Goal: Task Accomplishment & Management: Use online tool/utility

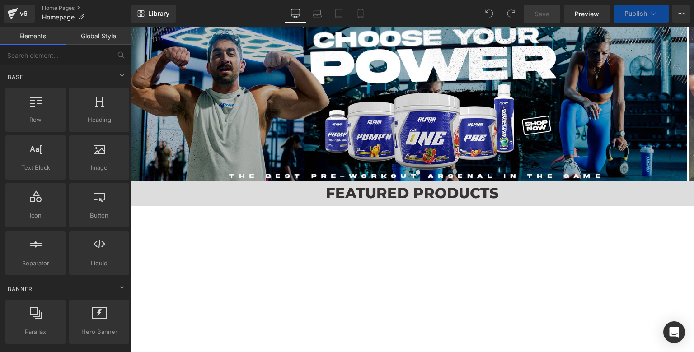
scroll to position [754, 0]
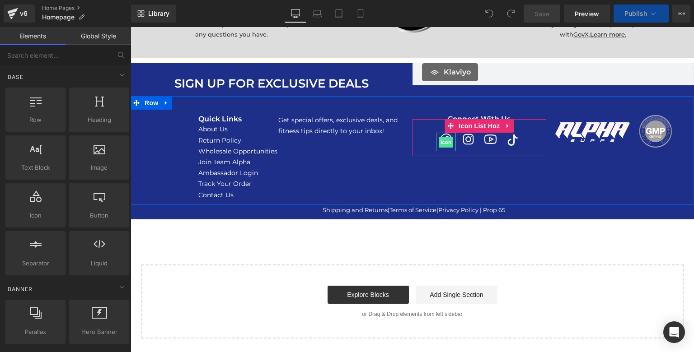
click at [443, 141] on span "Icon" at bounding box center [446, 142] width 14 height 11
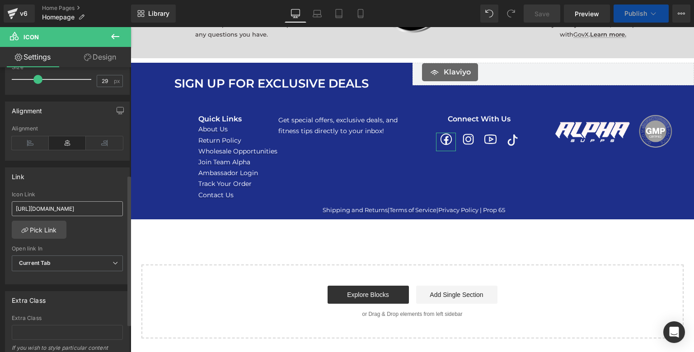
scroll to position [619, 0]
click at [72, 213] on input "[URL][DOMAIN_NAME]" at bounding box center [67, 208] width 111 height 15
click at [73, 210] on input "[URL][DOMAIN_NAME]" at bounding box center [67, 208] width 111 height 15
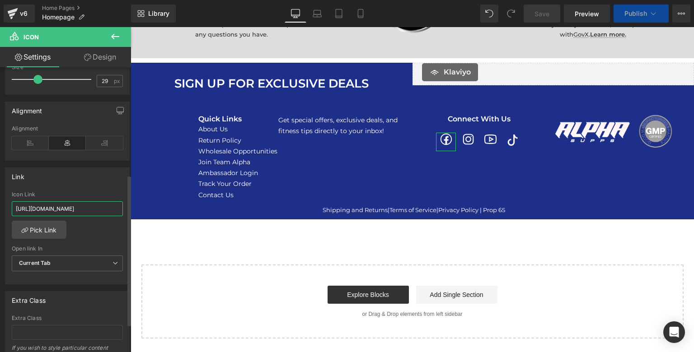
click at [73, 210] on input "[URL][DOMAIN_NAME]" at bounding box center [67, 208] width 111 height 15
paste input "profile.php?id=61574831624787"
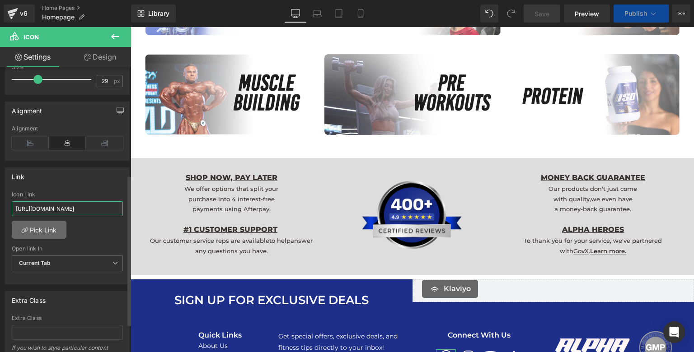
scroll to position [836, 0]
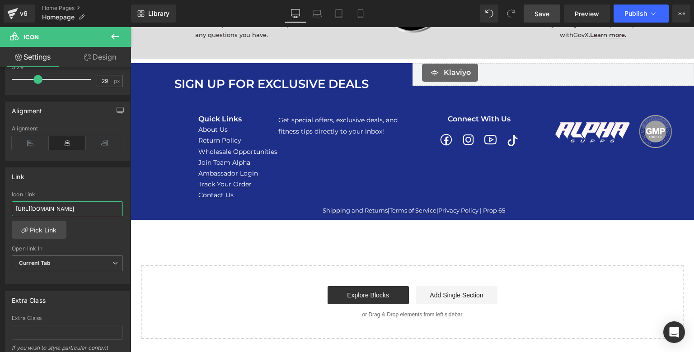
type input "[URL][DOMAIN_NAME]"
click at [546, 17] on span "Save" at bounding box center [541, 13] width 15 height 9
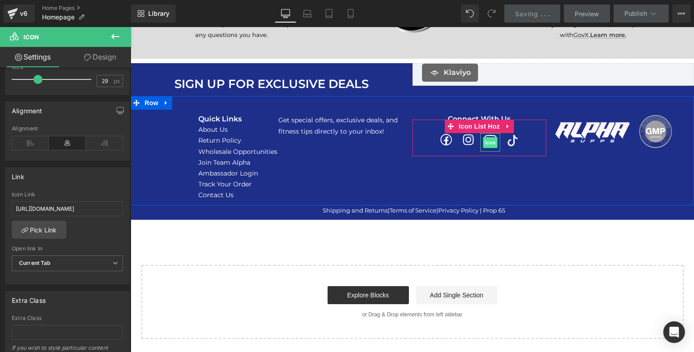
click at [487, 141] on span "Icon" at bounding box center [490, 142] width 14 height 11
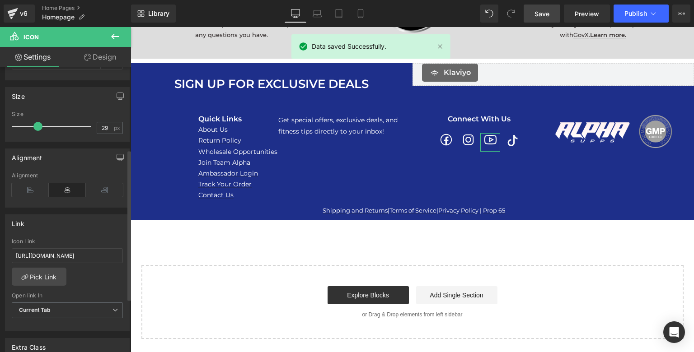
scroll to position [155, 0]
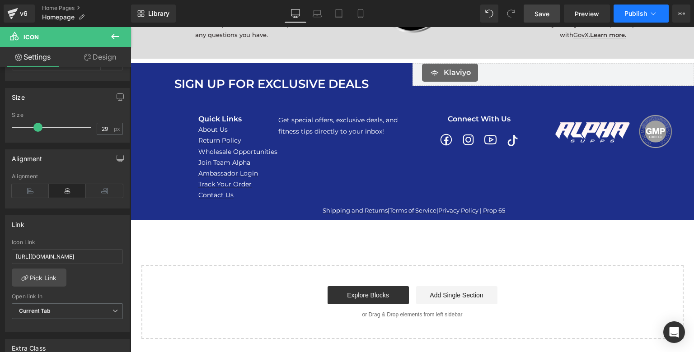
click at [632, 19] on button "Publish" at bounding box center [640, 14] width 55 height 18
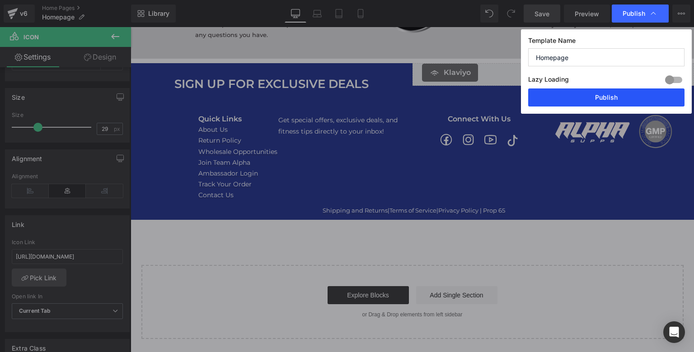
click at [607, 104] on button "Publish" at bounding box center [606, 98] width 156 height 18
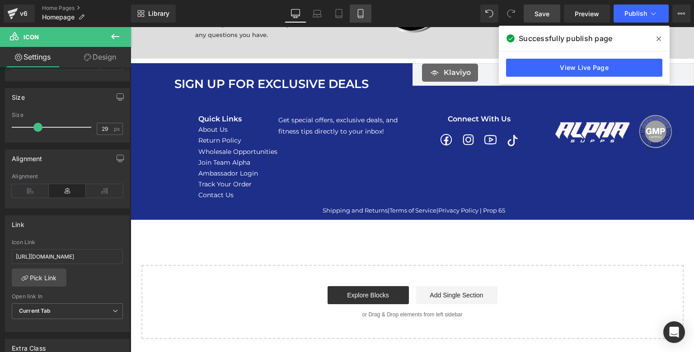
click at [359, 13] on icon at bounding box center [360, 13] width 9 height 9
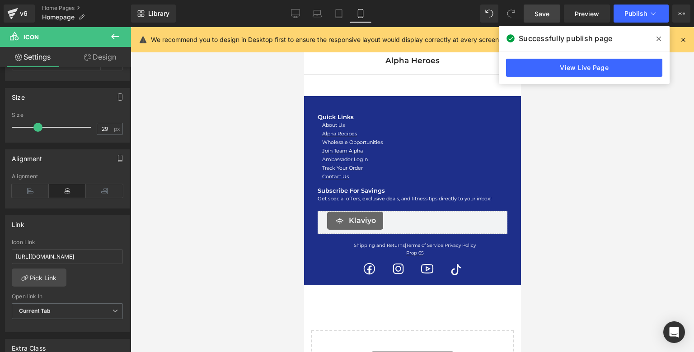
scroll to position [1264, 0]
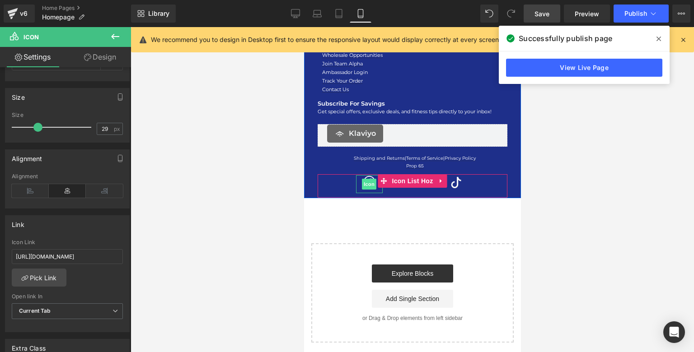
click at [365, 179] on span "Icon" at bounding box center [368, 184] width 14 height 11
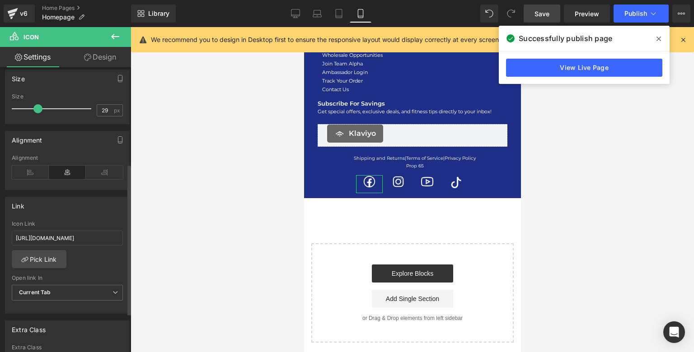
scroll to position [183, 0]
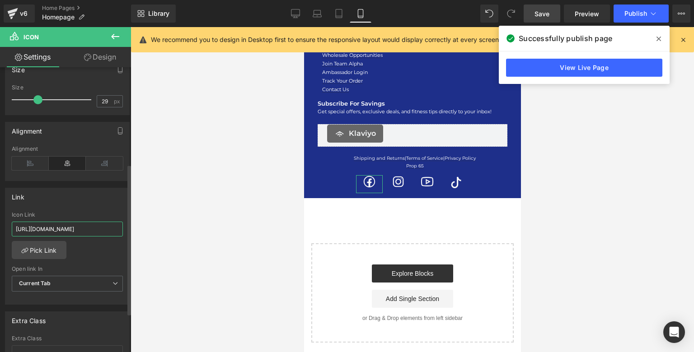
click at [49, 230] on input "[URL][DOMAIN_NAME]" at bounding box center [67, 229] width 111 height 15
paste input "profile.php?id=61574831624787"
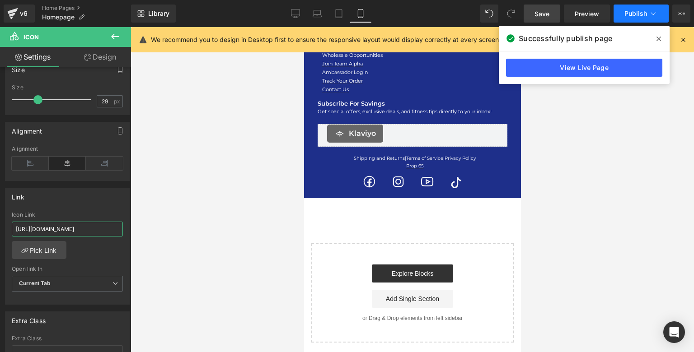
type input "[URL][DOMAIN_NAME]"
click at [640, 18] on button "Publish" at bounding box center [640, 14] width 55 height 18
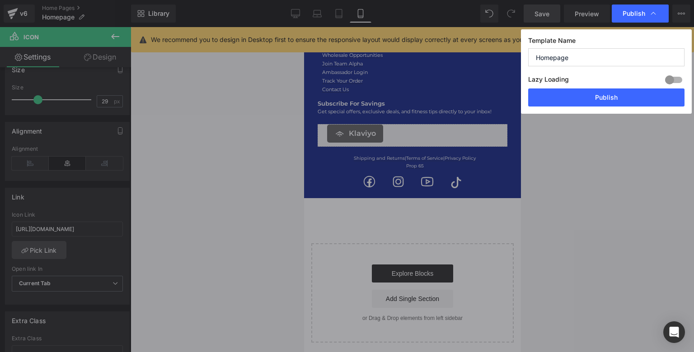
scroll to position [0, 0]
click at [607, 91] on button "Publish" at bounding box center [606, 98] width 156 height 18
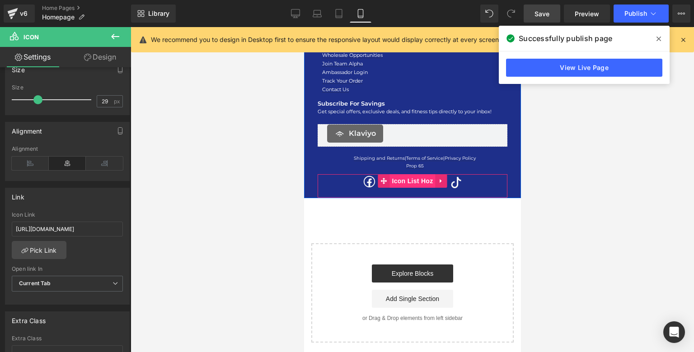
click at [394, 177] on span "Icon List Hoz" at bounding box center [412, 181] width 46 height 14
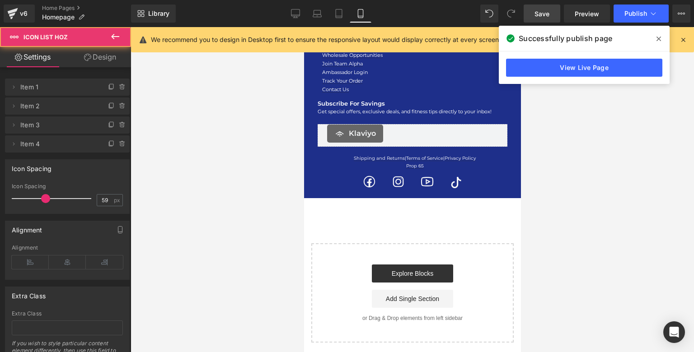
click at [253, 209] on div at bounding box center [412, 189] width 563 height 325
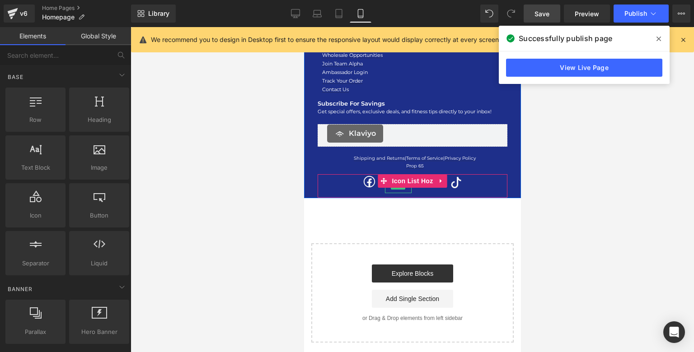
click at [396, 186] on link at bounding box center [397, 185] width 13 height 9
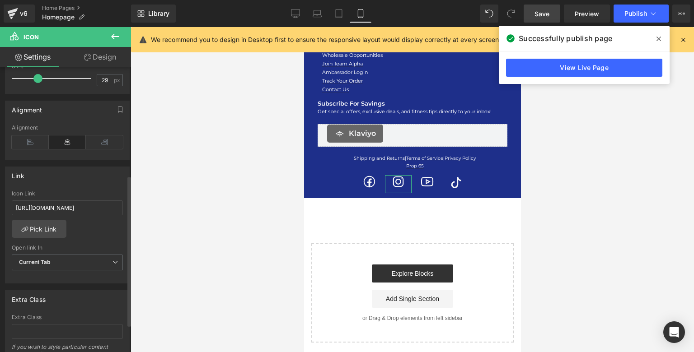
scroll to position [256, 0]
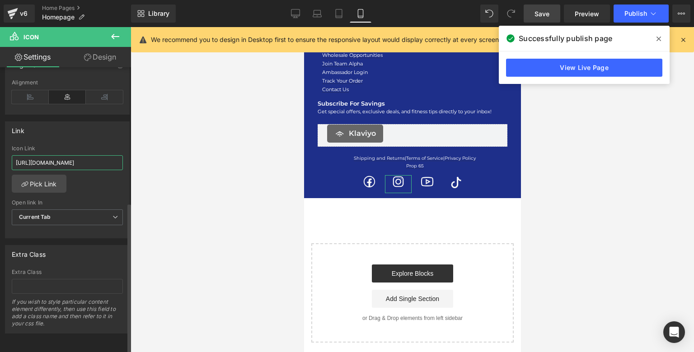
click at [83, 157] on input "[URL][DOMAIN_NAME]" at bounding box center [67, 162] width 111 height 15
click at [182, 177] on div at bounding box center [412, 189] width 563 height 325
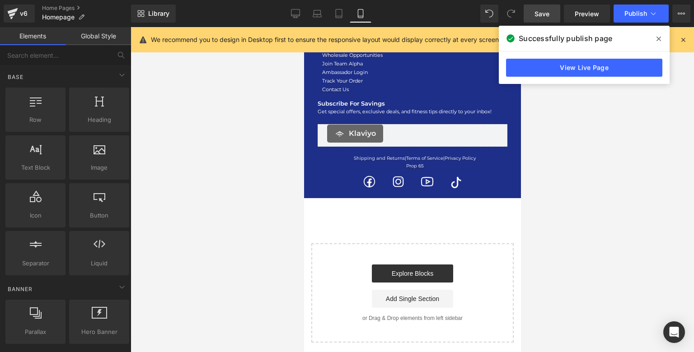
scroll to position [0, 0]
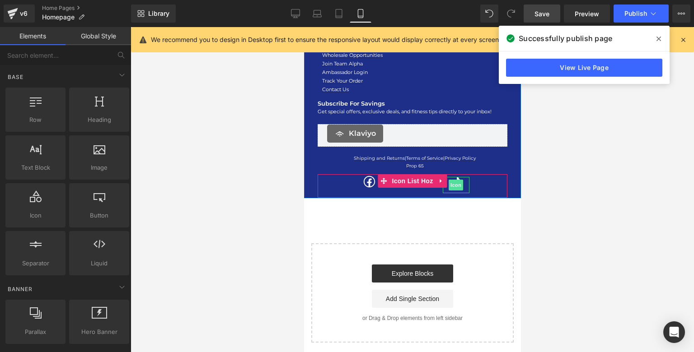
click at [454, 183] on span "Icon" at bounding box center [455, 185] width 14 height 11
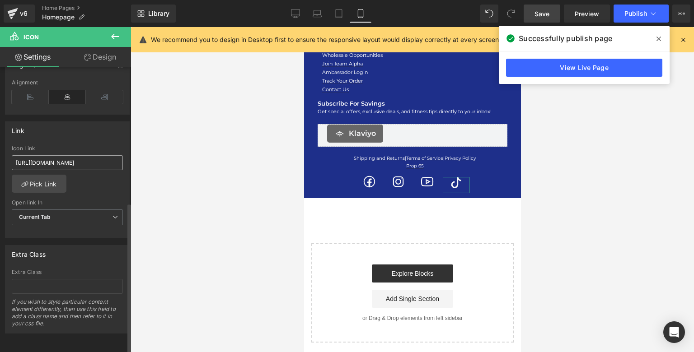
scroll to position [0, 6]
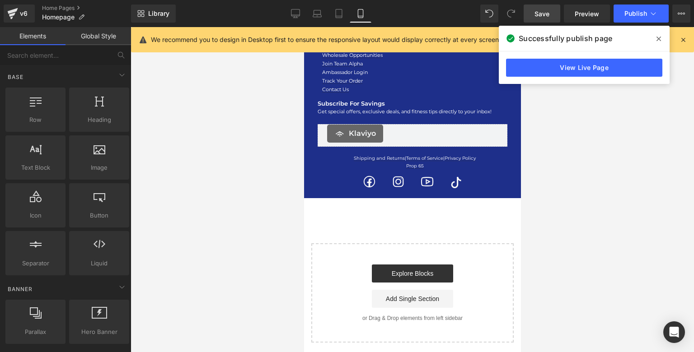
click at [229, 167] on div at bounding box center [412, 189] width 563 height 325
click at [542, 19] on link "Save" at bounding box center [541, 14] width 37 height 18
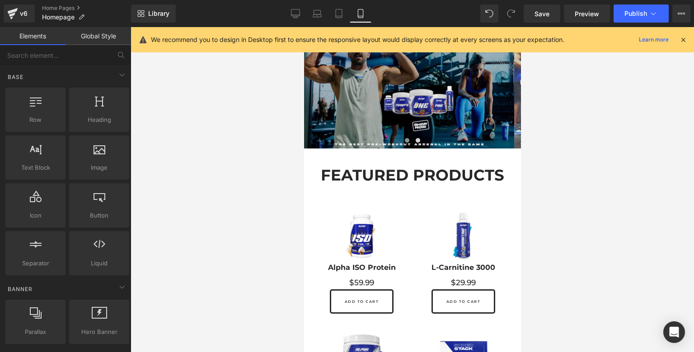
scroll to position [0, 0]
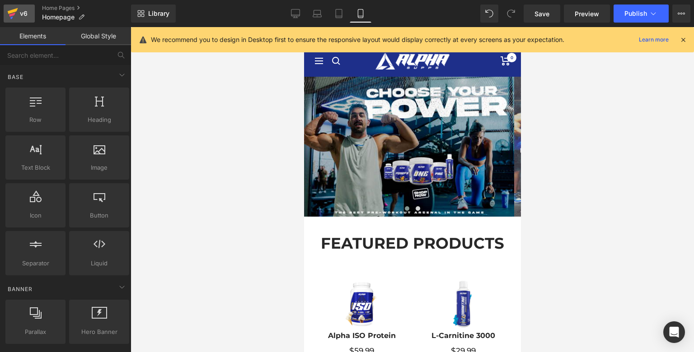
click at [14, 12] on icon at bounding box center [12, 13] width 11 height 23
